Goal: Information Seeking & Learning: Learn about a topic

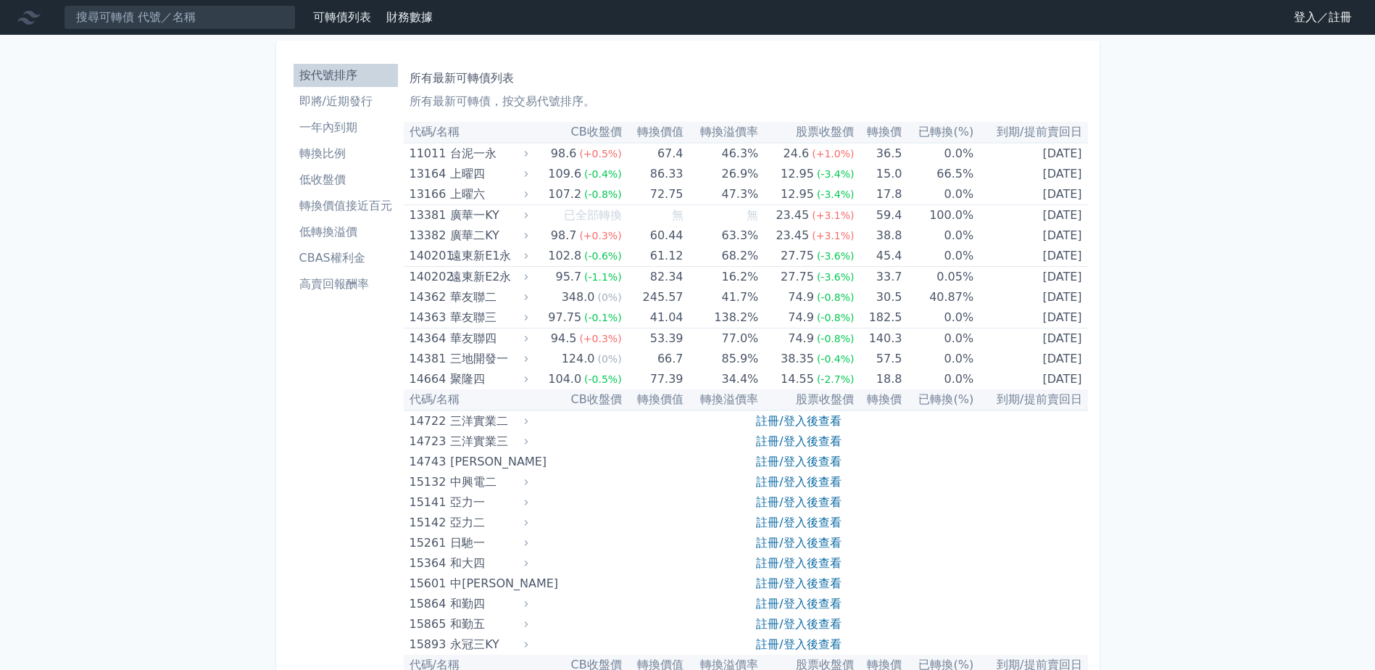
click at [355, 112] on link "即將/近期發行" at bounding box center [346, 101] width 104 height 23
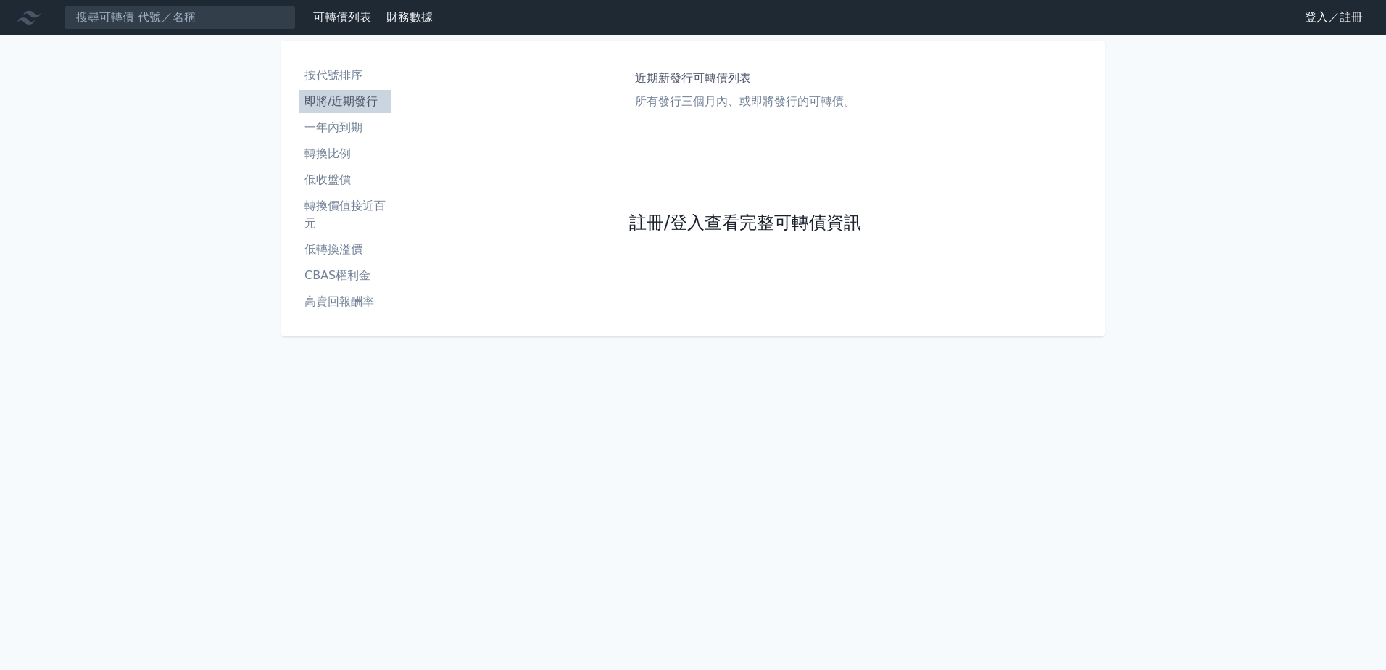
click at [785, 223] on link "註冊/登入查看完整可轉債資訊" at bounding box center [745, 223] width 232 height 23
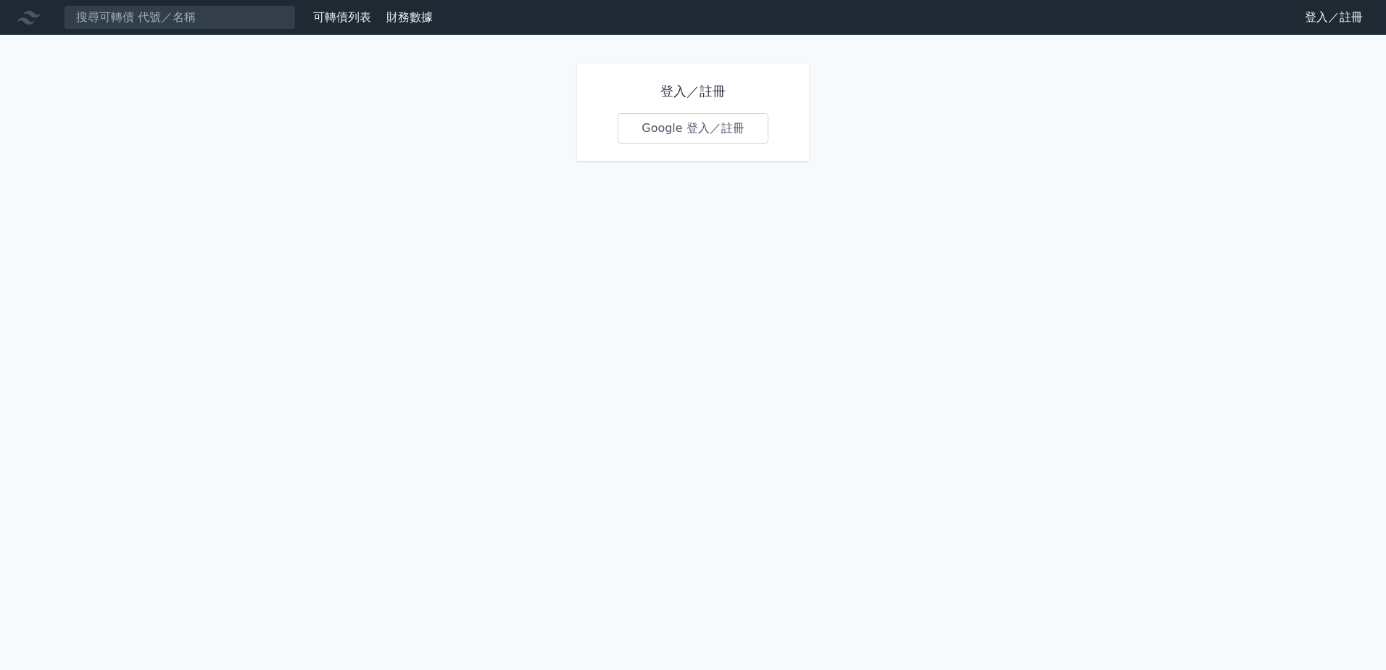
click at [723, 141] on link "Google 登入／註冊" at bounding box center [693, 128] width 151 height 30
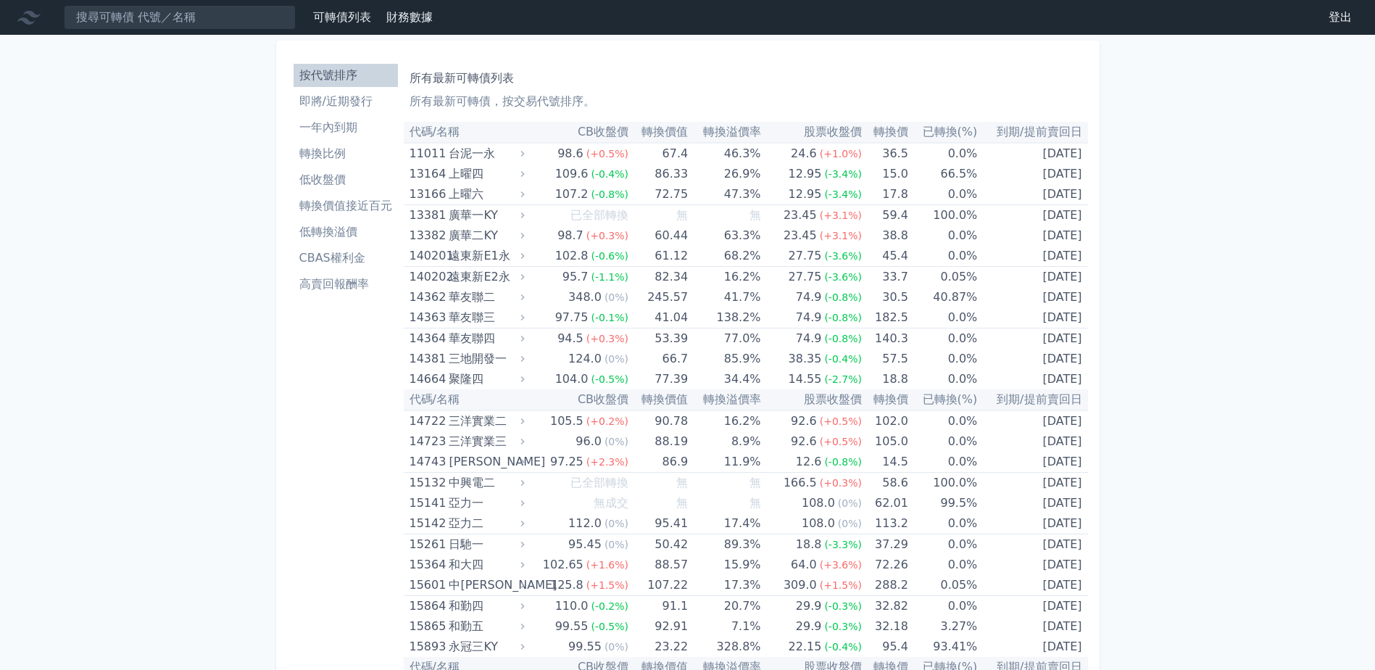
click at [357, 95] on li "即將/近期發行" at bounding box center [346, 101] width 104 height 17
